Goal: Communication & Community: Answer question/provide support

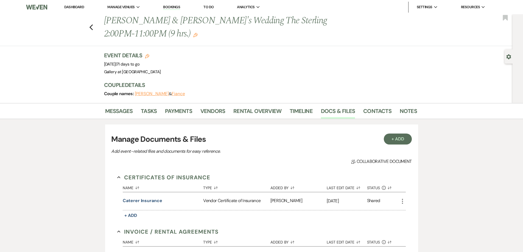
click at [74, 7] on link "Dashboard" at bounding box center [74, 7] width 20 height 5
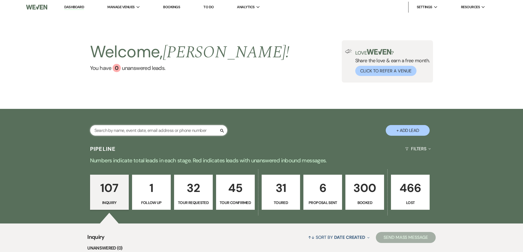
click at [169, 130] on input "text" at bounding box center [158, 130] width 137 height 11
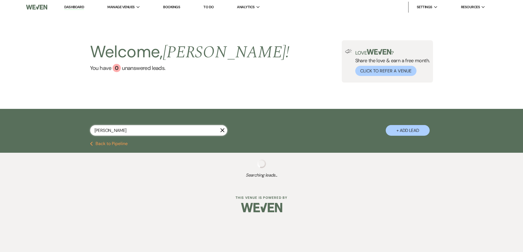
type input "[PERSON_NAME]"
select select "5"
select select "2"
select select "8"
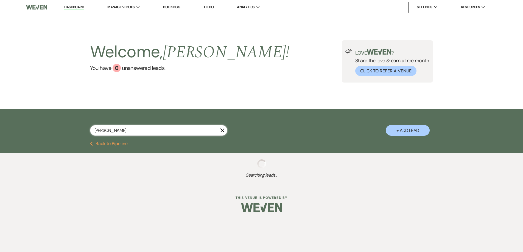
select select "8"
select select "5"
select select "4"
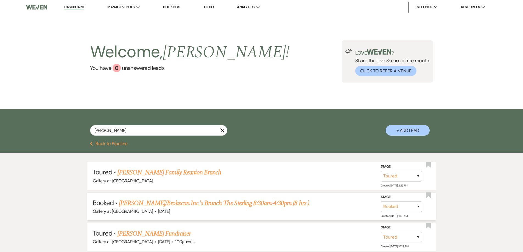
click at [189, 204] on link "[PERSON_NAME]/Brokecan Inc.'s Brunch The Sterling 8:30am-4:30pm (8 hrs.)" at bounding box center [214, 203] width 190 height 10
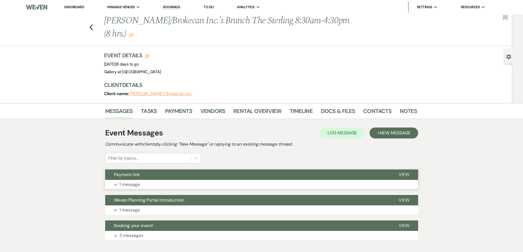
click at [231, 176] on button "Payment link" at bounding box center [247, 175] width 285 height 10
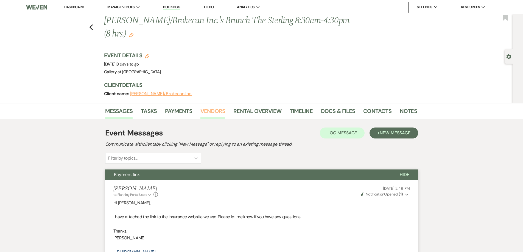
click at [217, 110] on link "Vendors" at bounding box center [212, 113] width 25 height 12
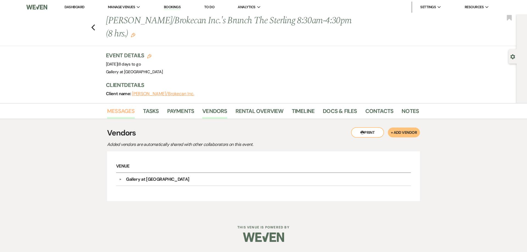
click at [114, 110] on link "Messages" at bounding box center [121, 113] width 28 height 12
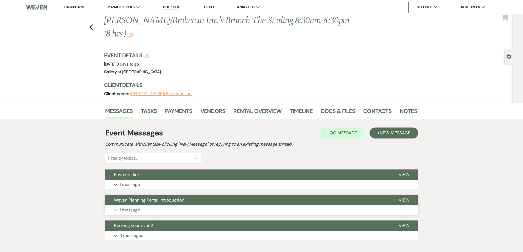
click at [188, 204] on button "Weven Planning Portal Introduction" at bounding box center [247, 200] width 285 height 10
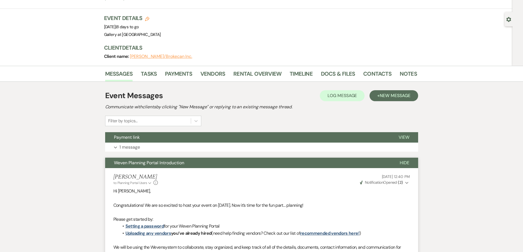
scroll to position [29, 0]
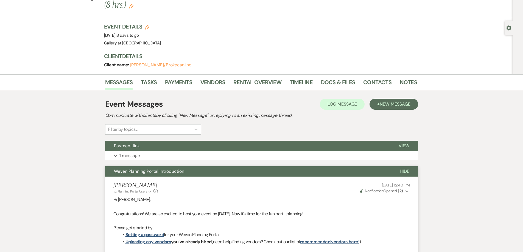
click at [391, 81] on li "Contacts" at bounding box center [381, 83] width 36 height 13
click at [400, 82] on link "Notes" at bounding box center [408, 84] width 17 height 12
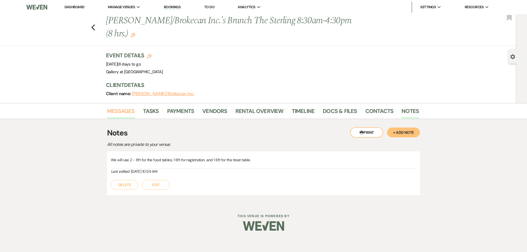
click at [128, 113] on link "Messages" at bounding box center [121, 113] width 28 height 12
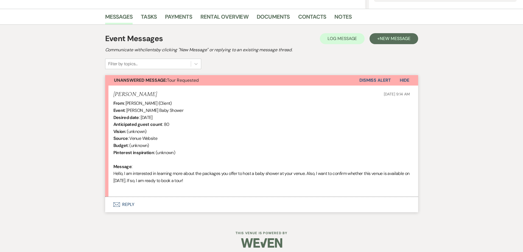
click at [160, 204] on button "Envelope Reply" at bounding box center [261, 204] width 313 height 15
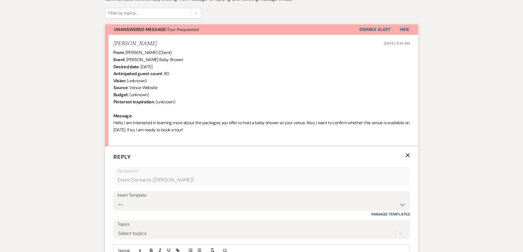
scroll to position [239, 0]
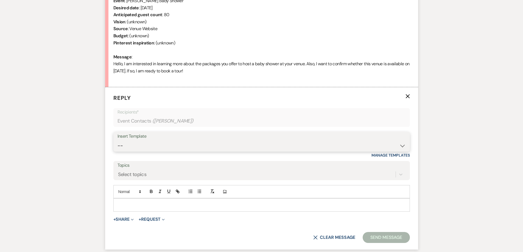
click at [172, 148] on select "-- Initial Inquiry Response-DATE IS AVAILABLE Initial Inquiry Response-DATE NOT…" at bounding box center [261, 146] width 288 height 11
click at [117, 141] on select "-- Initial Inquiry Response-DATE IS AVAILABLE Initial Inquiry Response-DATE NOT…" at bounding box center [261, 146] width 288 height 11
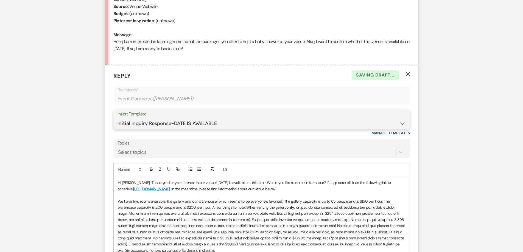
scroll to position [266, 0]
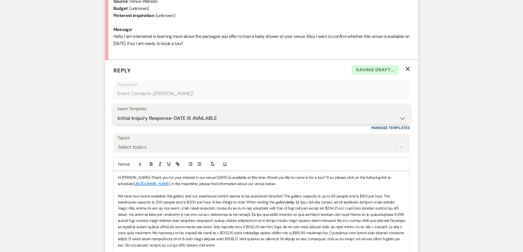
click at [167, 119] on select "-- Initial Inquiry Response-DATE IS AVAILABLE Initial Inquiry Response-DATE NOT…" at bounding box center [261, 118] width 288 height 11
select select "2562"
click at [117, 113] on select "-- Initial Inquiry Response-DATE IS AVAILABLE Initial Inquiry Response-DATE NOT…" at bounding box center [261, 118] width 288 height 11
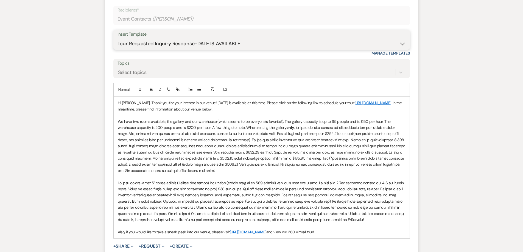
scroll to position [349, 0]
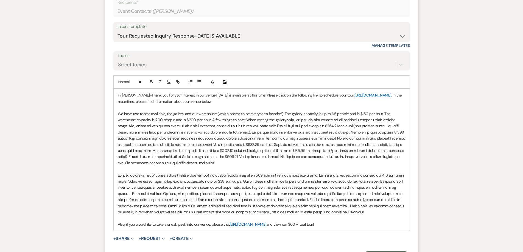
click at [199, 95] on p "Hi Tekari-Thank you for your interest in our venue! 01/24/2026 is available at …" at bounding box center [262, 98] width 288 height 12
click at [236, 97] on p "Hi Tekari-Thank you for your interest in our venue! The morning slot is availba…" at bounding box center [262, 98] width 288 height 12
drag, startPoint x: 307, startPoint y: 95, endPoint x: 270, endPoint y: 97, distance: 36.3
click at [270, 97] on p "Hi Tekari-Thank you for your interest in our venue! The morning slot is availab…" at bounding box center [262, 98] width 288 height 12
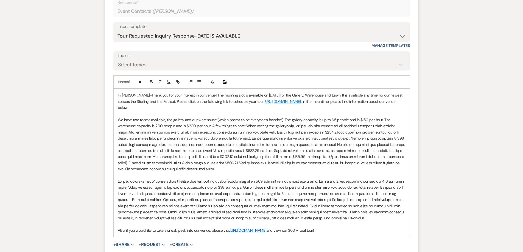
click at [172, 114] on p at bounding box center [262, 114] width 288 height 6
click at [233, 168] on p "We have two rooms available, the gallery and our warehouse (which seems to be e…" at bounding box center [262, 144] width 288 height 55
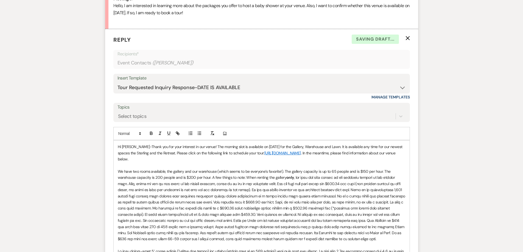
scroll to position [294, 0]
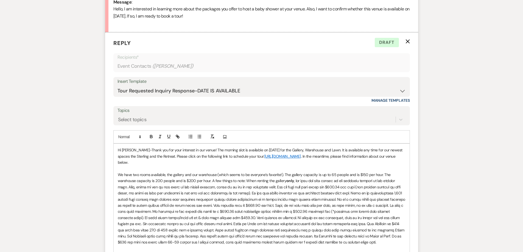
click at [367, 150] on p "Hi Tekari-Thank you for your interest in our venue! The morning slot is availab…" at bounding box center [262, 156] width 288 height 18
drag, startPoint x: 381, startPoint y: 150, endPoint x: 331, endPoint y: 151, distance: 50.2
click at [331, 151] on p "Hi Tekari-Thank you for your interest in our venue! The morning slot is availab…" at bounding box center [262, 156] width 288 height 18
click at [388, 152] on p "Hi Tekari-Thank you for your interest in our venue! The morning slot is availab…" at bounding box center [262, 156] width 288 height 18
drag, startPoint x: 388, startPoint y: 151, endPoint x: 332, endPoint y: 152, distance: 56.0
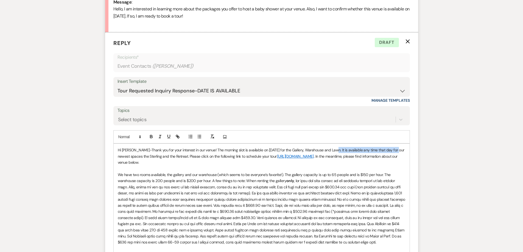
click at [332, 152] on p "Hi Tekari-Thank you for your interest in our venue! The morning slot is availab…" at bounding box center [262, 156] width 288 height 18
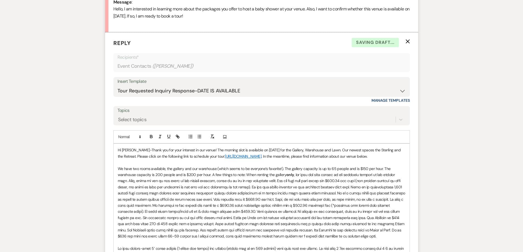
click at [129, 156] on p "Hi Tekari-Thank you for your interest in our venue! The morning slot is availab…" at bounding box center [262, 153] width 288 height 12
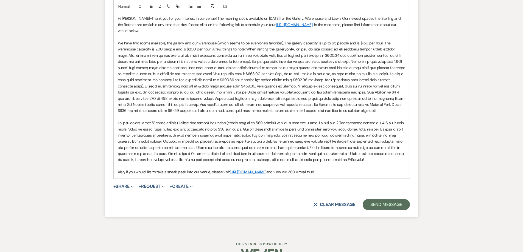
scroll to position [440, 0]
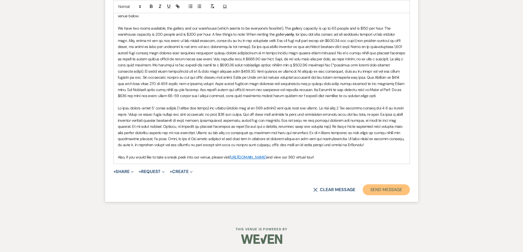
click at [376, 190] on button "Send Message" at bounding box center [386, 189] width 47 height 11
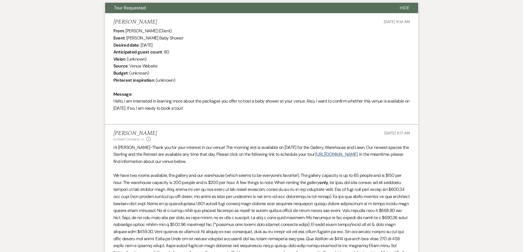
scroll to position [0, 0]
